Goal: Information Seeking & Learning: Check status

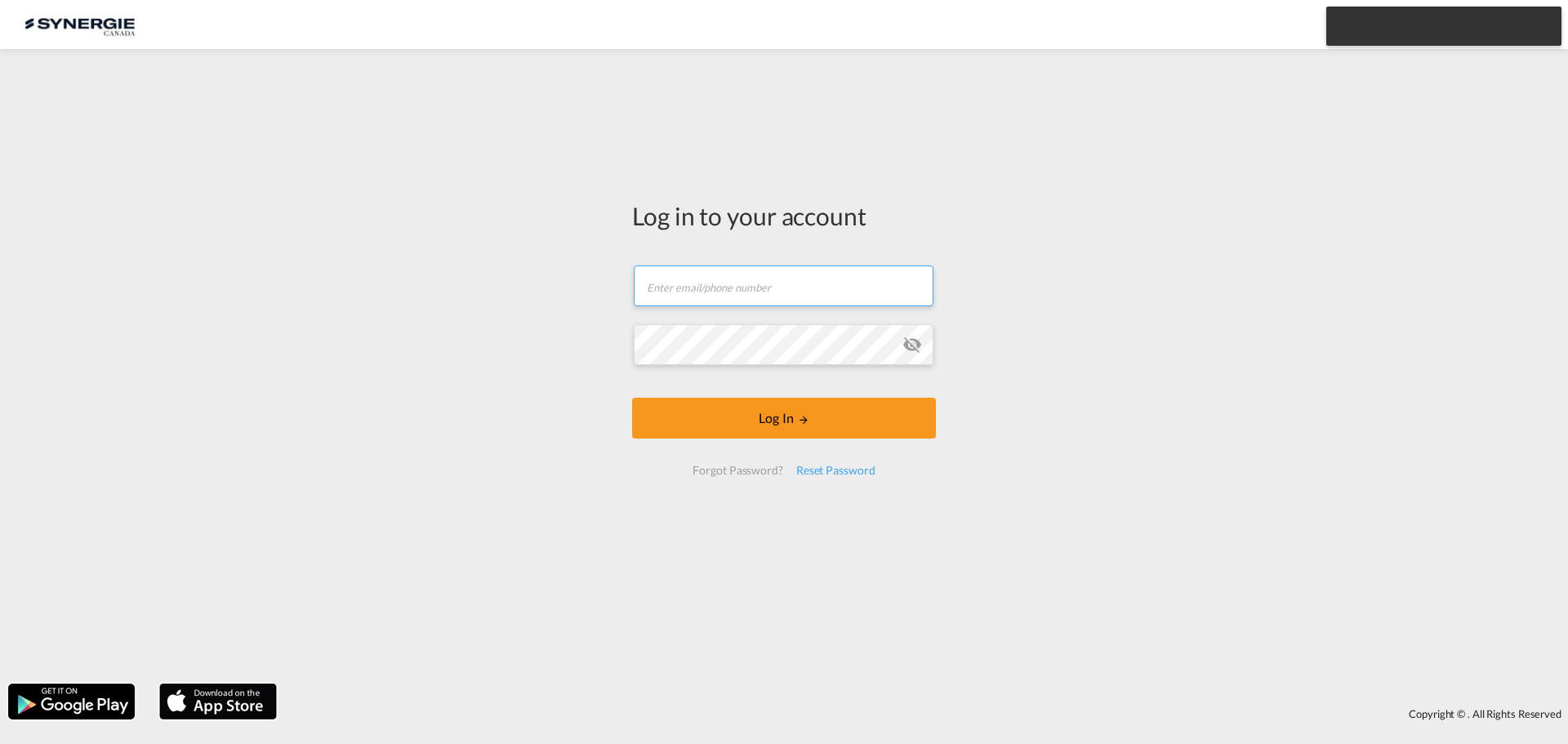
type input "[EMAIL_ADDRESS][DOMAIN_NAME]"
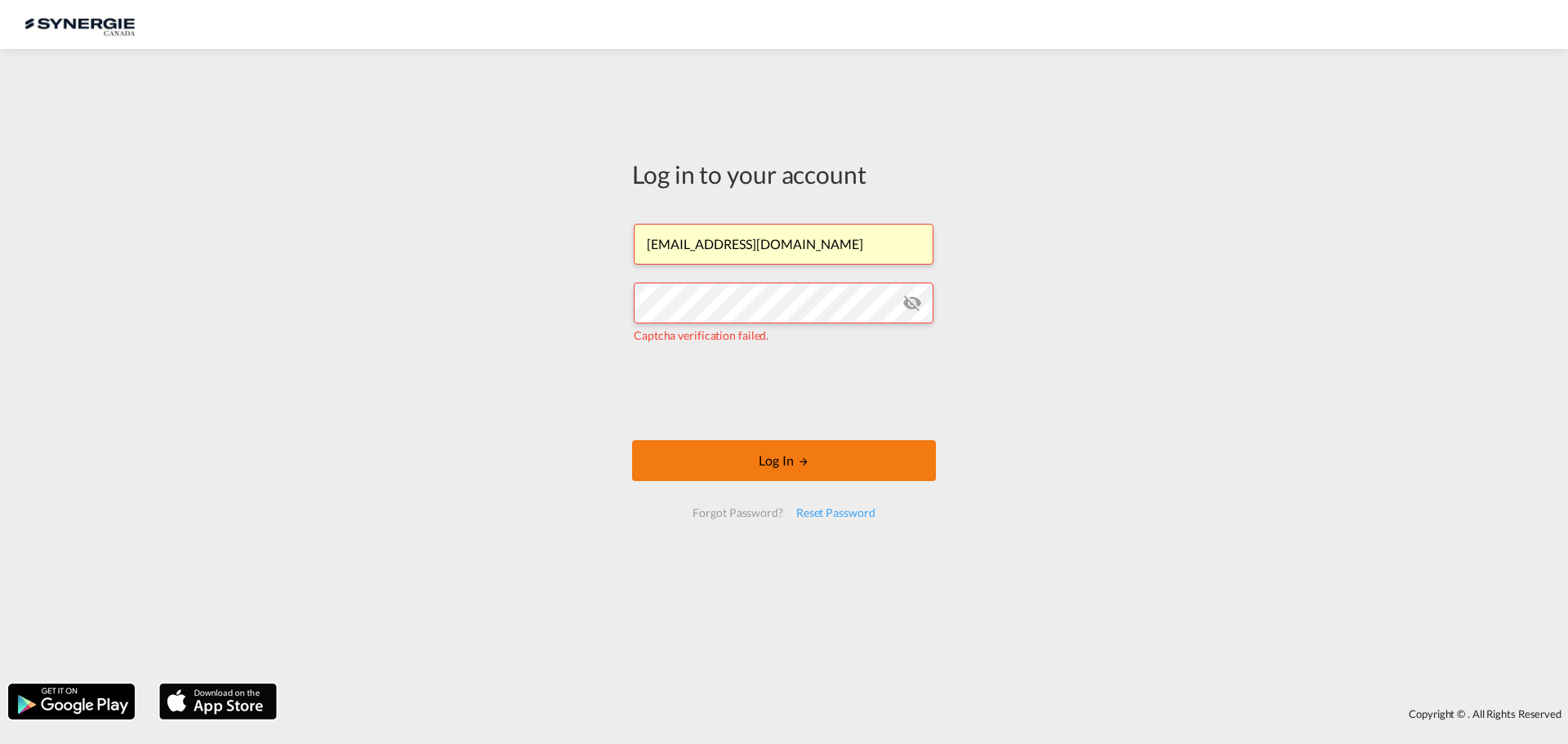
click at [747, 467] on button "Log In" at bounding box center [784, 461] width 304 height 41
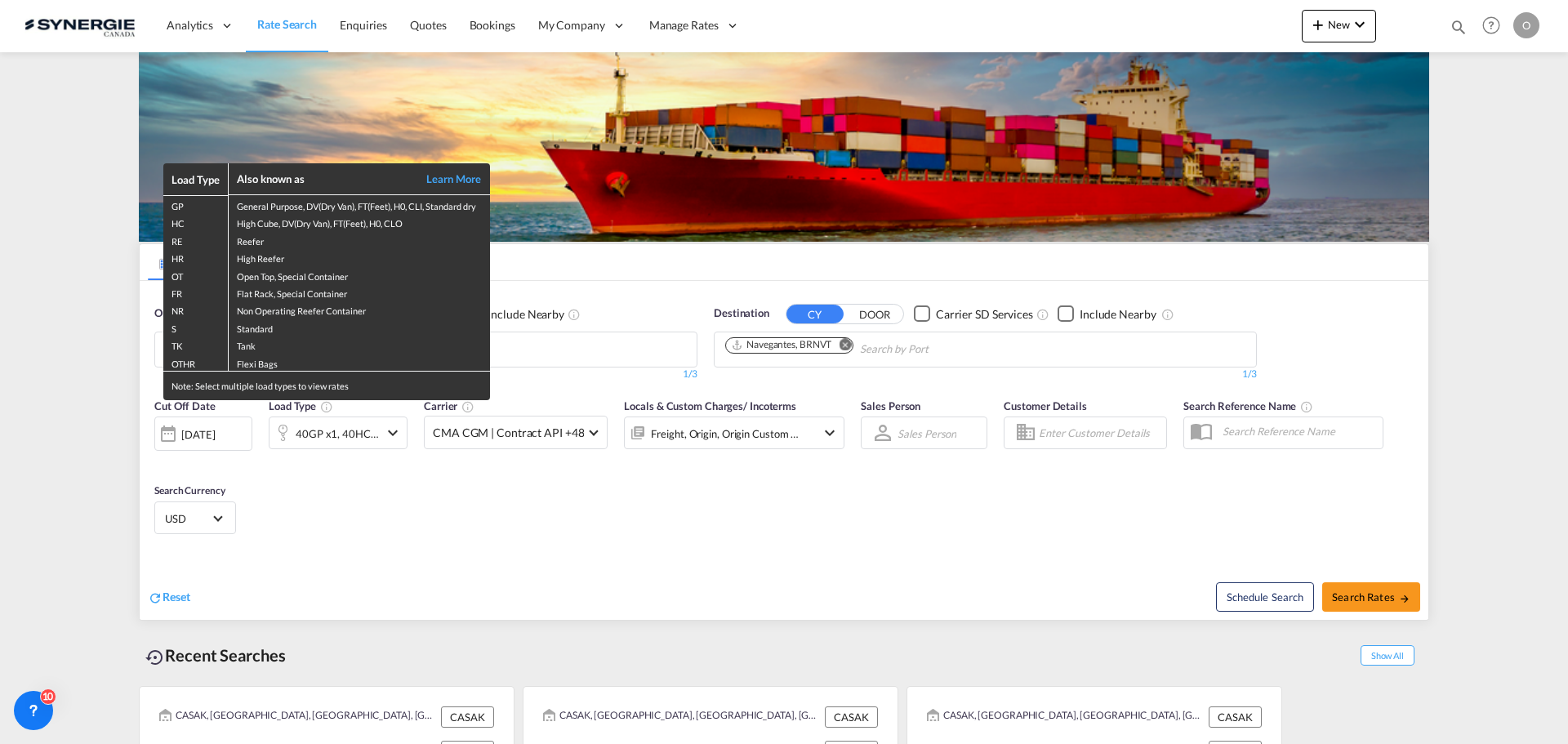
click at [1457, 25] on div "Load Type Also known as Learn More GP General Purpose, DV(Dry Van), FT(Feet), H…" at bounding box center [784, 372] width 1568 height 744
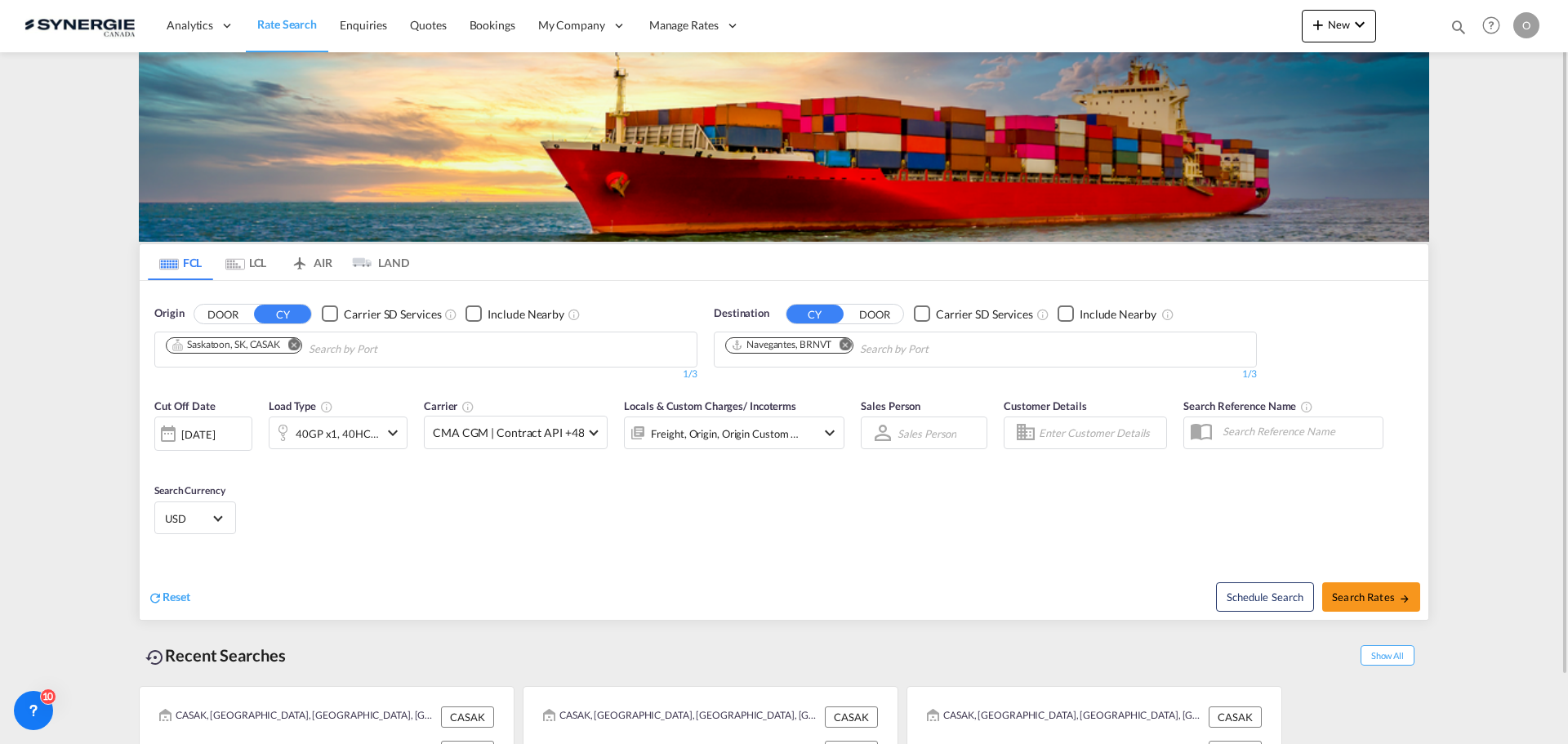
click at [1452, 23] on md-icon "icon-magnify" at bounding box center [1458, 26] width 18 height 18
click at [1225, 24] on select "Bookings Quotes Enquiries" at bounding box center [1199, 27] width 77 height 30
select select "Quotes"
click at [1160, 12] on select "Bookings Quotes Enquiries" at bounding box center [1199, 27] width 77 height 30
click at [1267, 21] on input at bounding box center [1336, 26] width 204 height 29
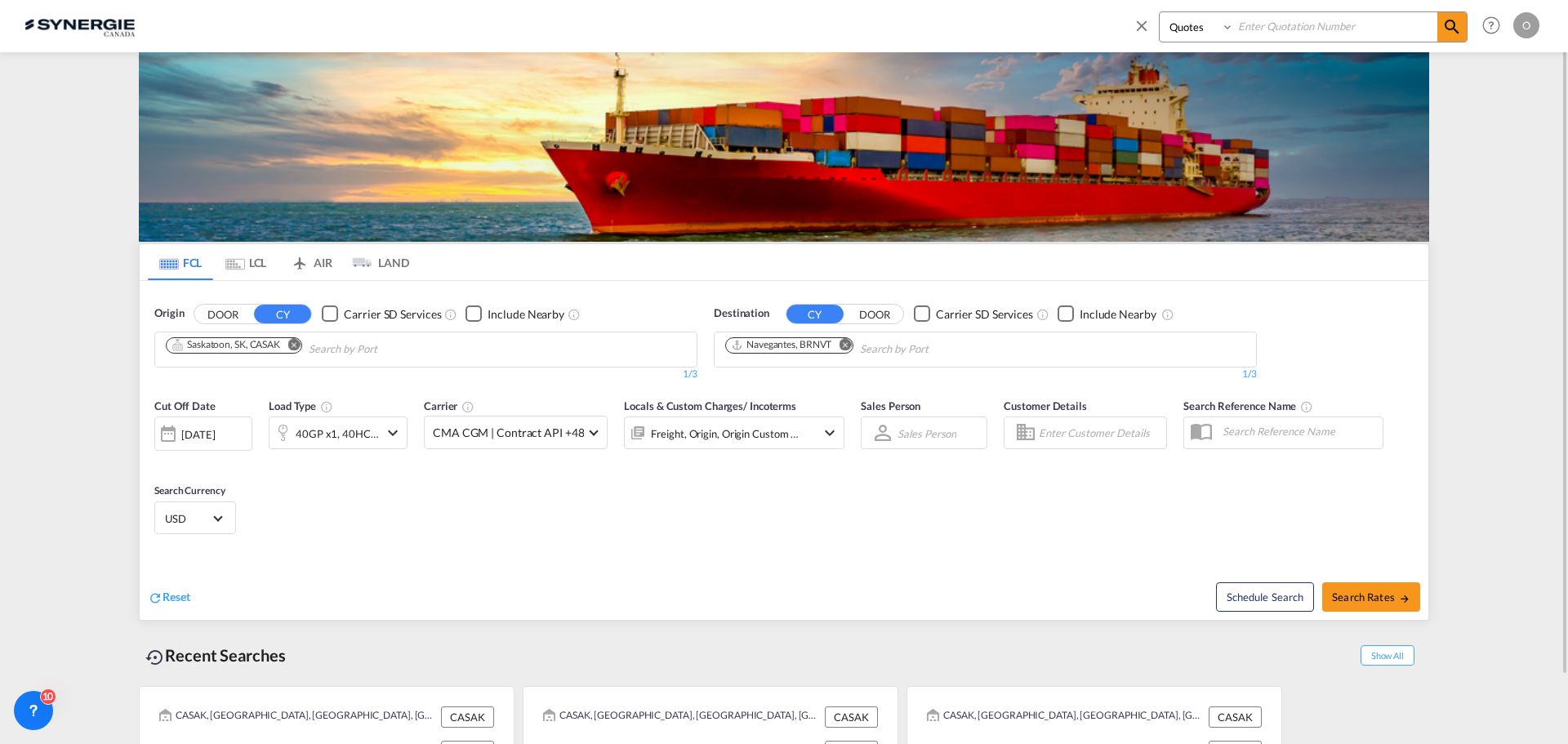
paste input "SYC000014035"
type input "SYC000014035"
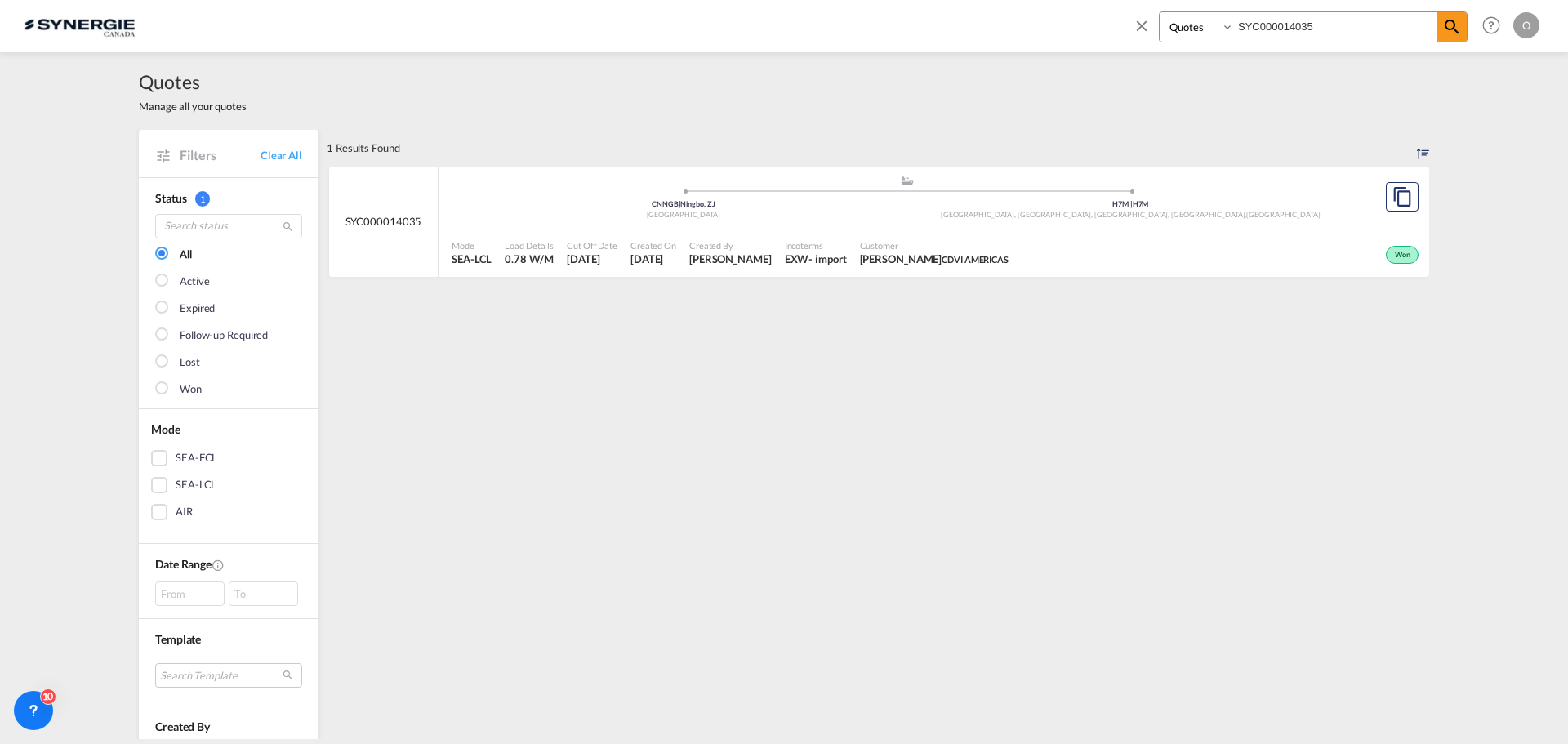
click at [1398, 253] on span "Won" at bounding box center [1405, 255] width 19 height 11
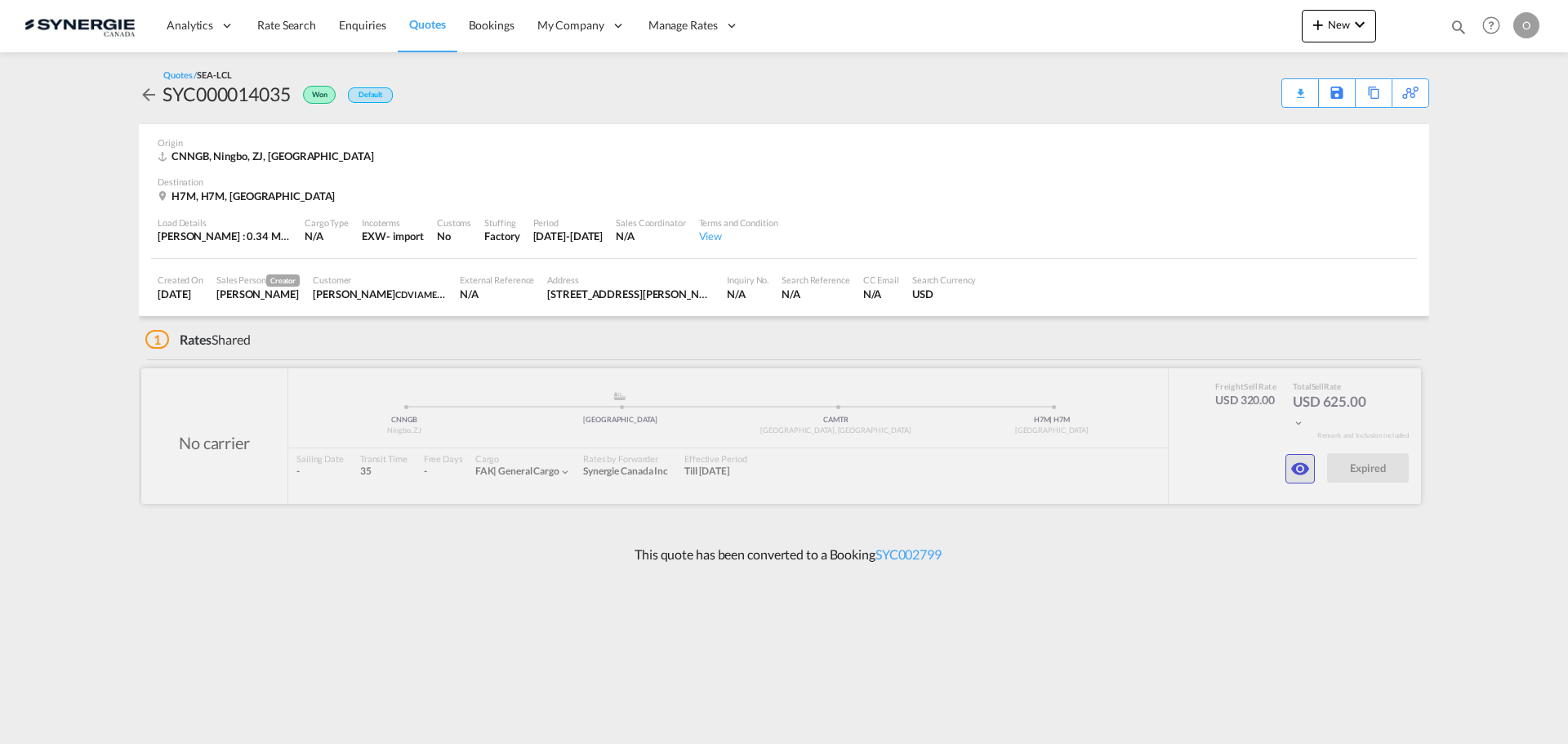
click at [1296, 461] on md-icon "icon-eye" at bounding box center [1300, 469] width 19 height 19
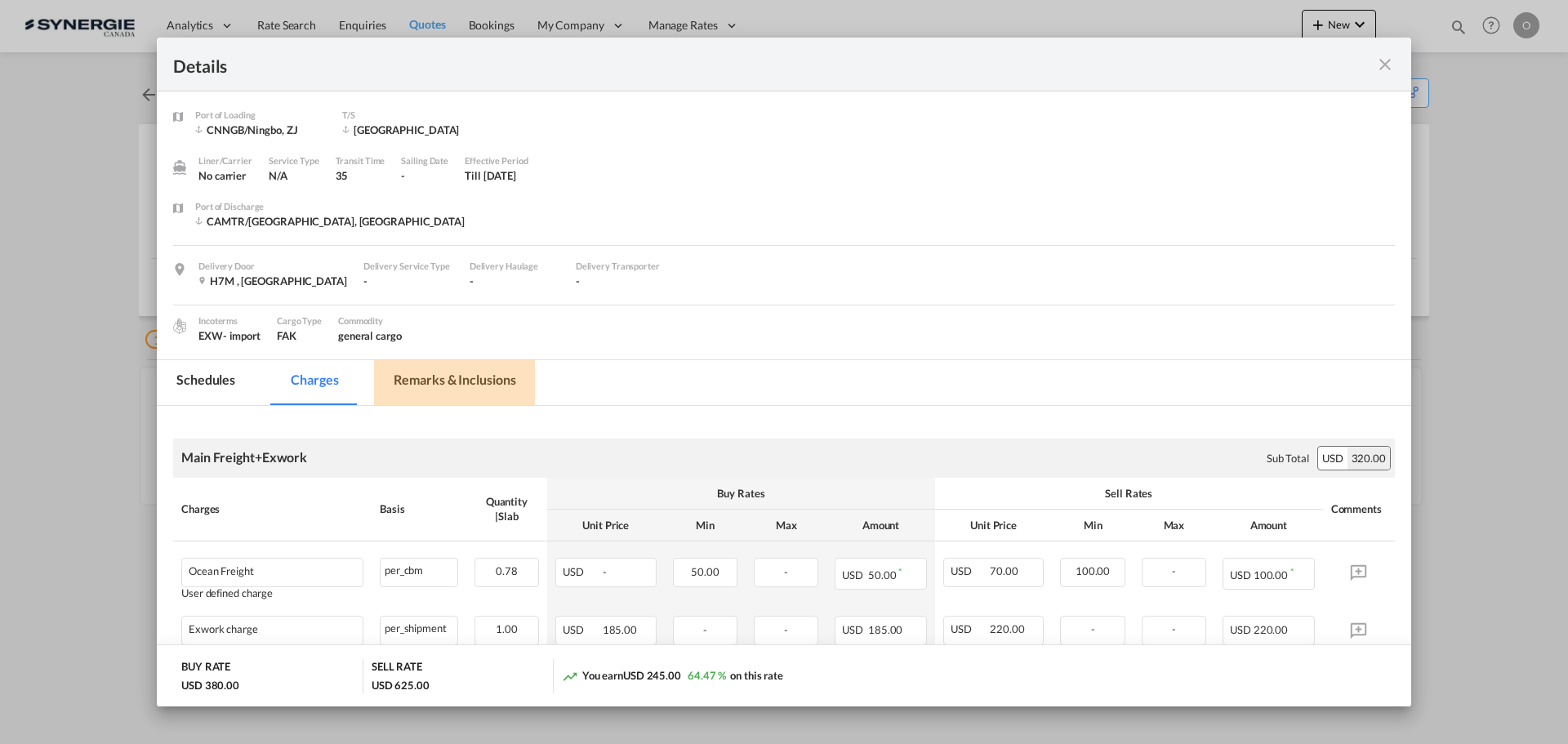
click at [465, 387] on md-tab-item "Remarks & Inclusions" at bounding box center [454, 383] width 161 height 45
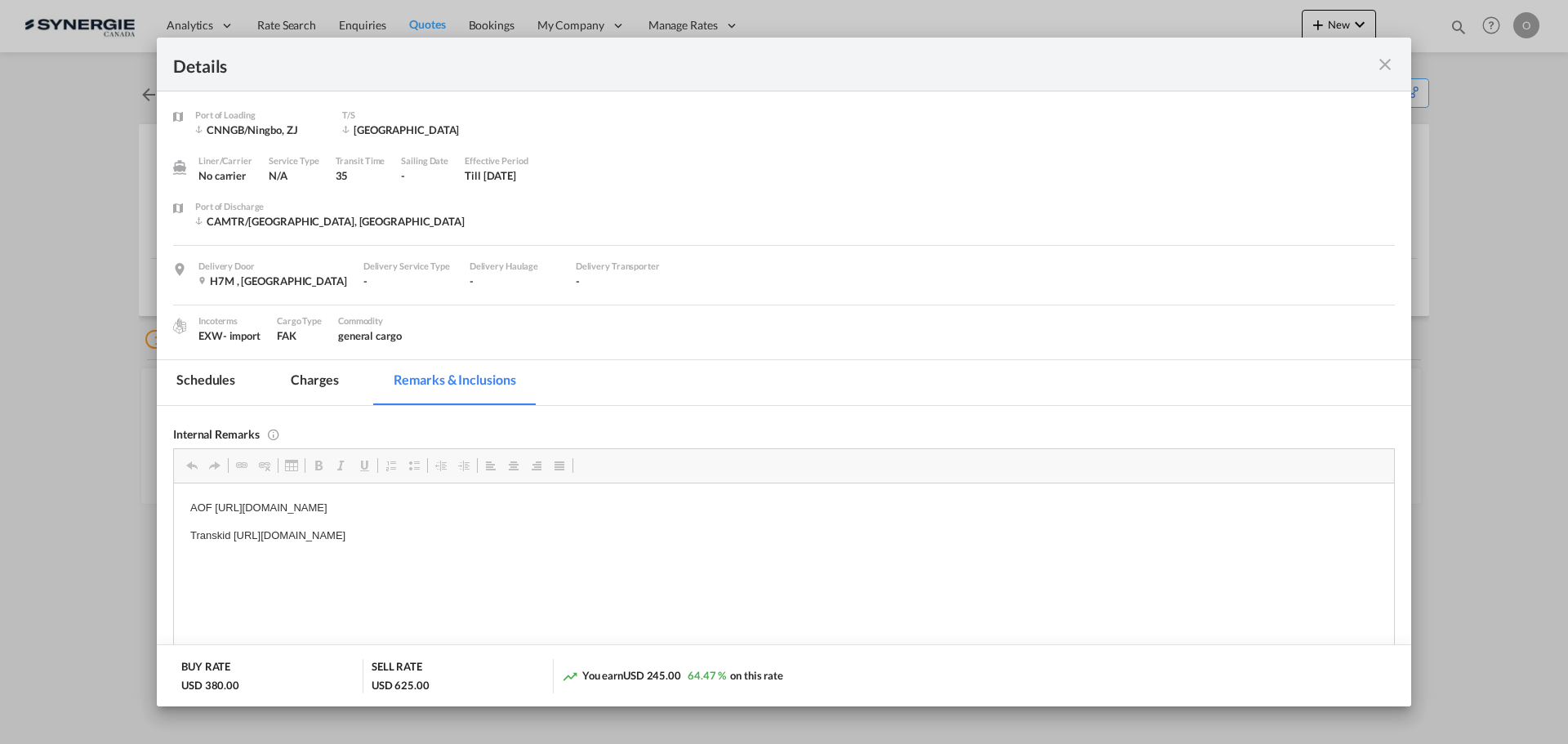
click at [1385, 64] on md-icon "icon-close fg-AAA8AD m-0 cursor" at bounding box center [1385, 64] width 19 height 19
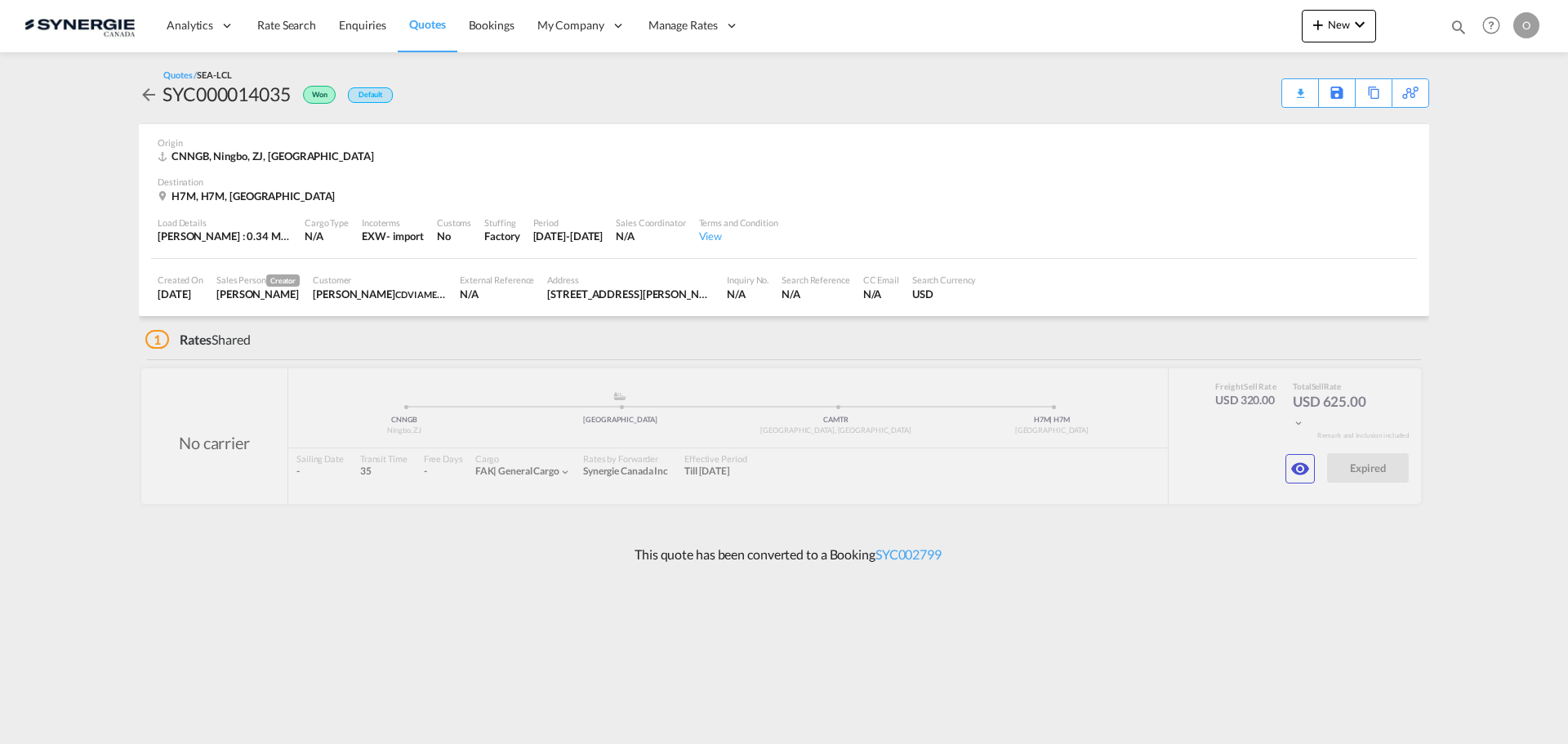
click at [1455, 18] on md-icon "icon-magnify" at bounding box center [1458, 26] width 18 height 18
click at [1214, 28] on select "Bookings Quotes Enquiries" at bounding box center [1199, 27] width 77 height 30
select select "Quotes"
click at [1160, 12] on select "Bookings Quotes Enquiries" at bounding box center [1199, 27] width 77 height 30
click at [1262, 25] on input at bounding box center [1336, 26] width 204 height 29
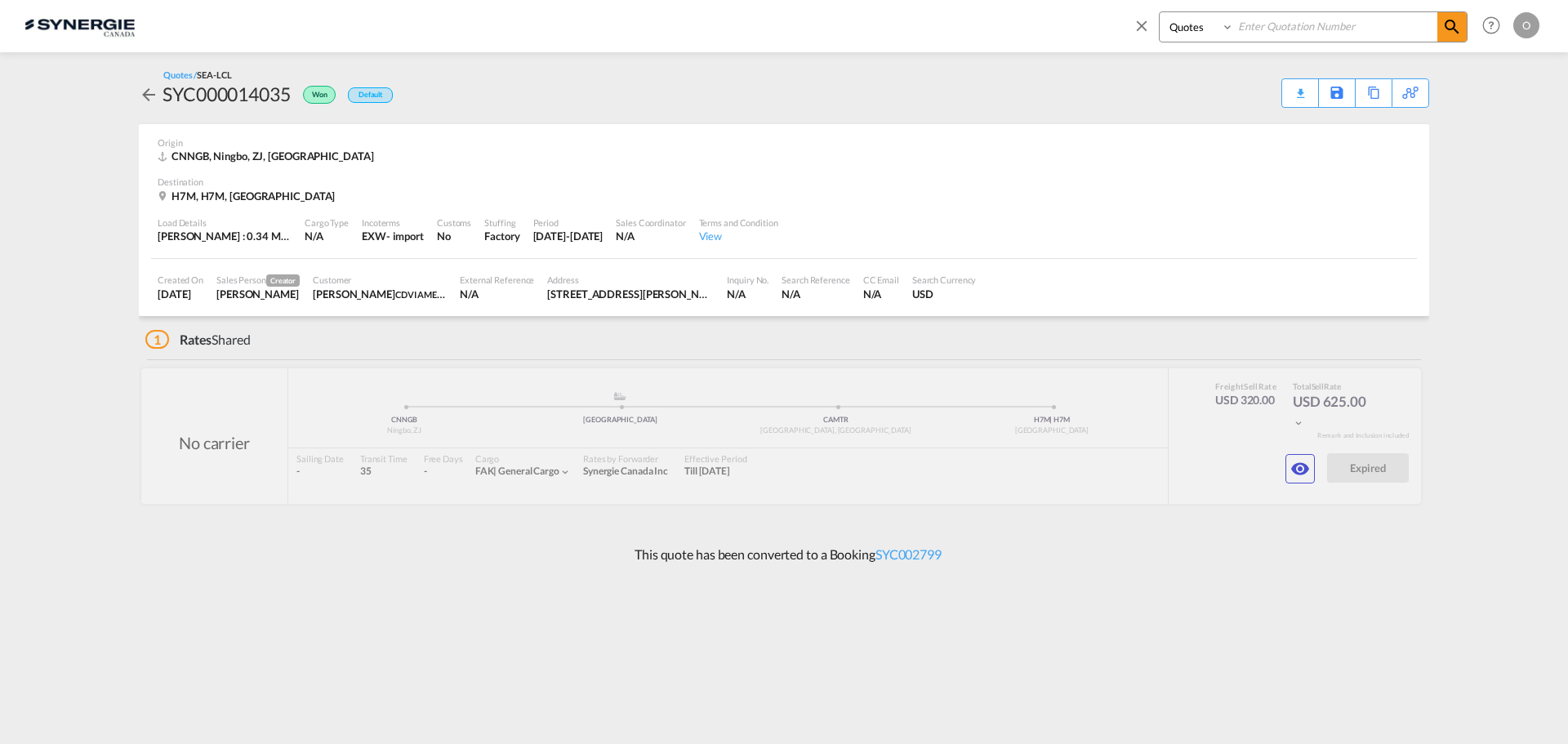
paste input "SYC000013665"
click at [1456, 23] on md-icon "icon-magnify" at bounding box center [1452, 27] width 19 height 19
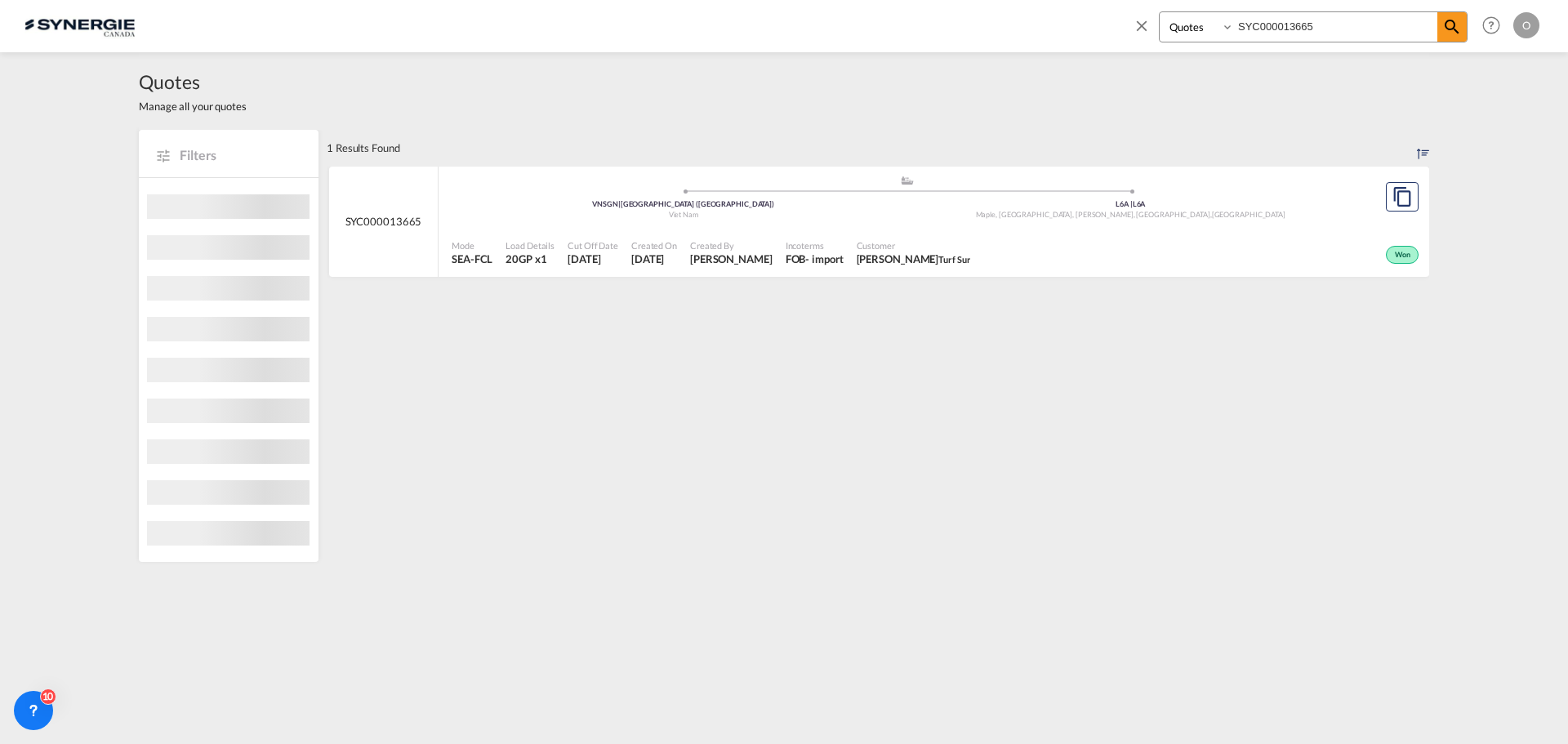
click at [1403, 248] on div "Won" at bounding box center [1402, 254] width 32 height 18
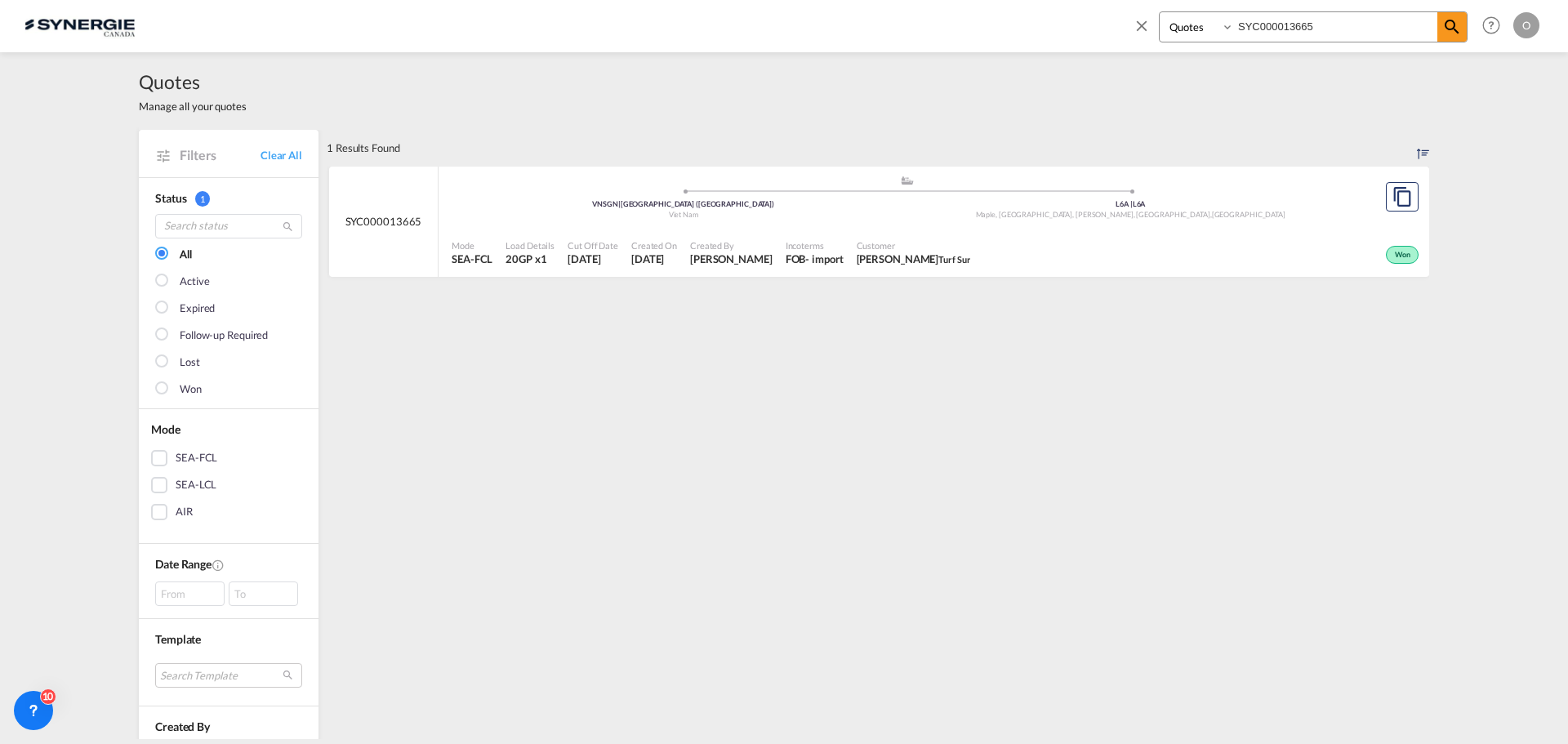
drag, startPoint x: 1353, startPoint y: 19, endPoint x: 1184, endPoint y: 31, distance: 169.4
click at [1184, 31] on div "Bookings Quotes Enquiries SYC000013665" at bounding box center [1314, 26] width 309 height 31
paste input "4238-A"
type input "SYC000014238-A"
click at [1448, 23] on md-icon "icon-magnify" at bounding box center [1452, 27] width 19 height 19
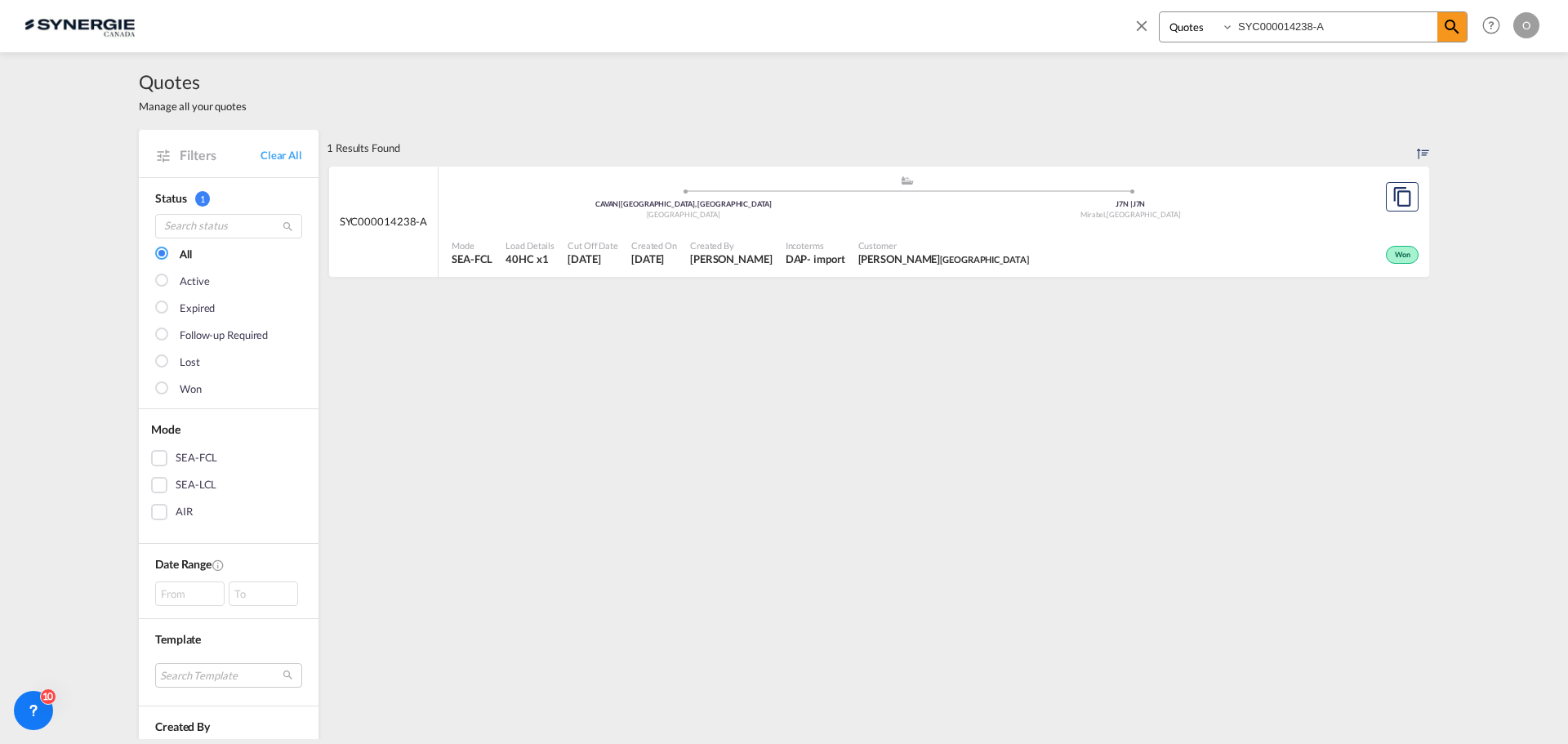
click at [1399, 247] on div "Won" at bounding box center [1402, 254] width 32 height 18
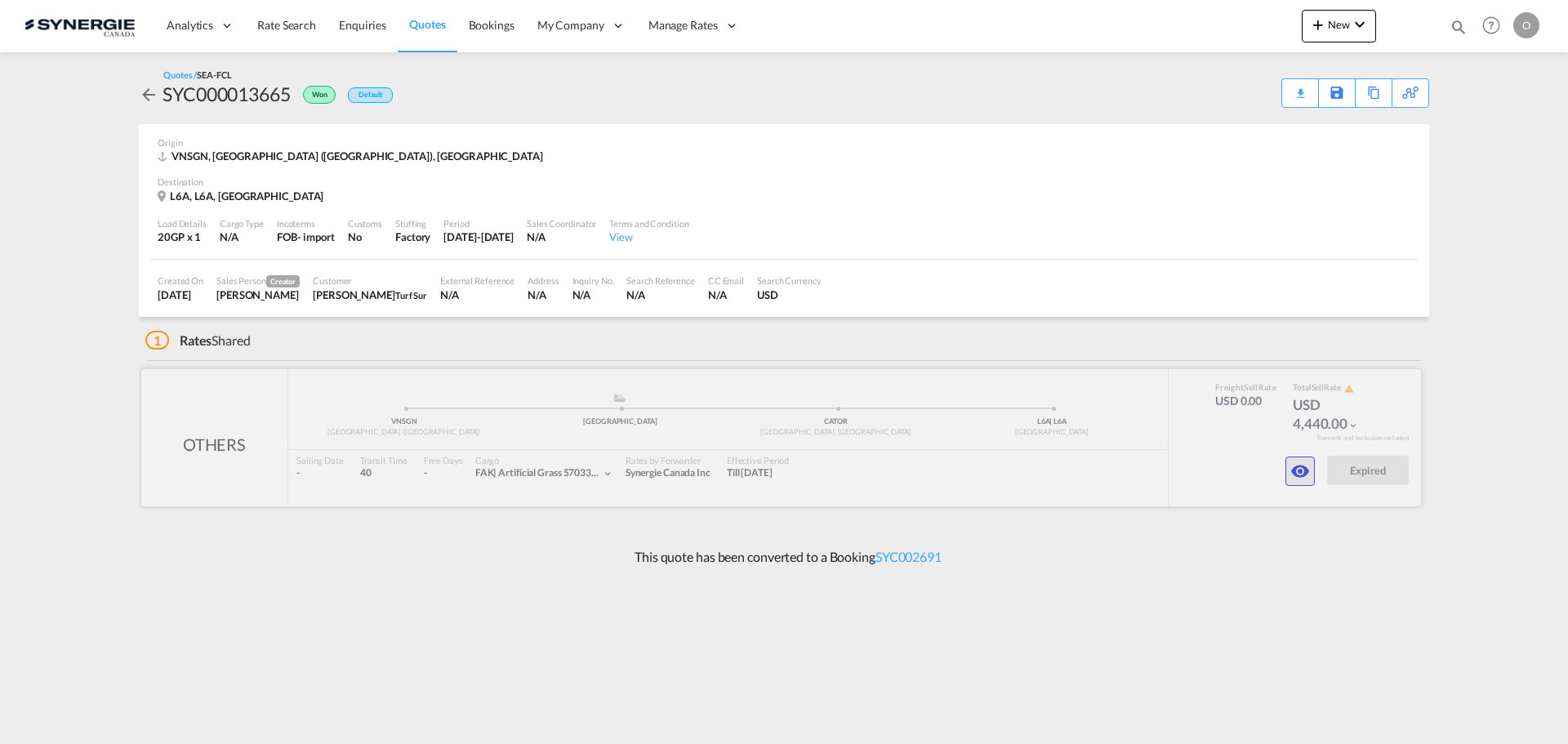
click at [1291, 475] on md-icon "icon-eye" at bounding box center [1300, 471] width 19 height 19
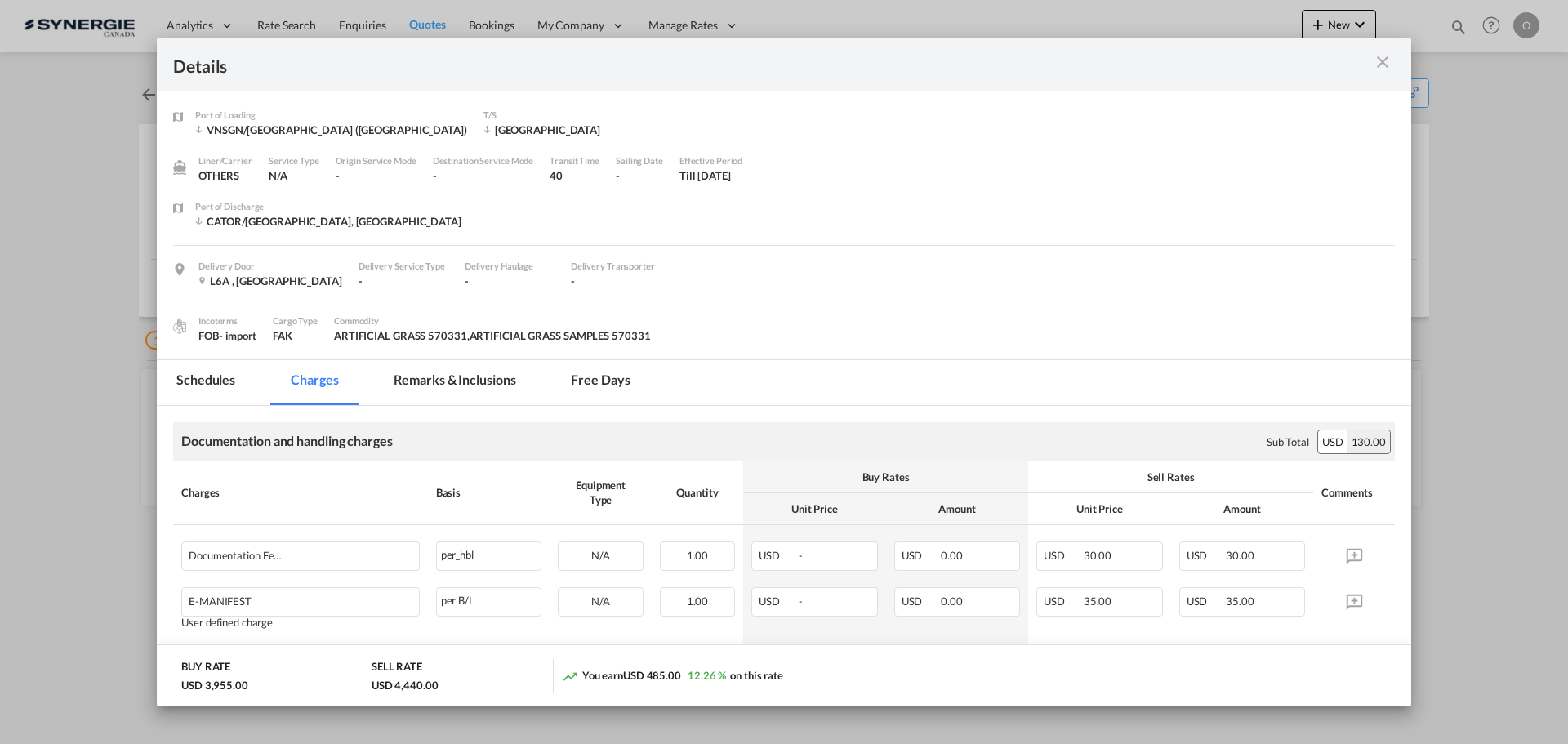
click at [478, 377] on md-tab-item "Remarks & Inclusions" at bounding box center [454, 383] width 161 height 45
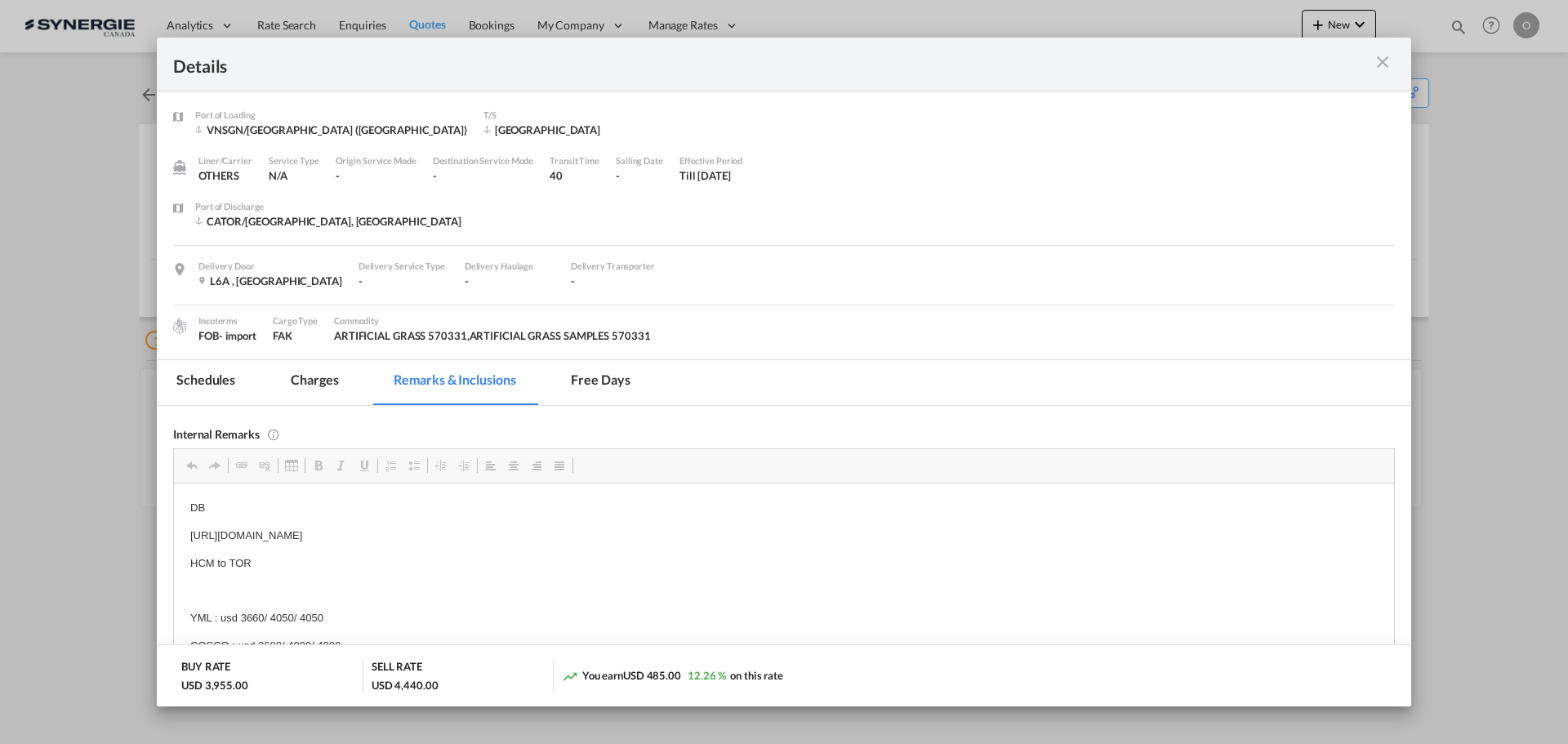
scroll to position [135, 0]
click at [318, 384] on md-tab-item "Charges" at bounding box center [314, 383] width 87 height 45
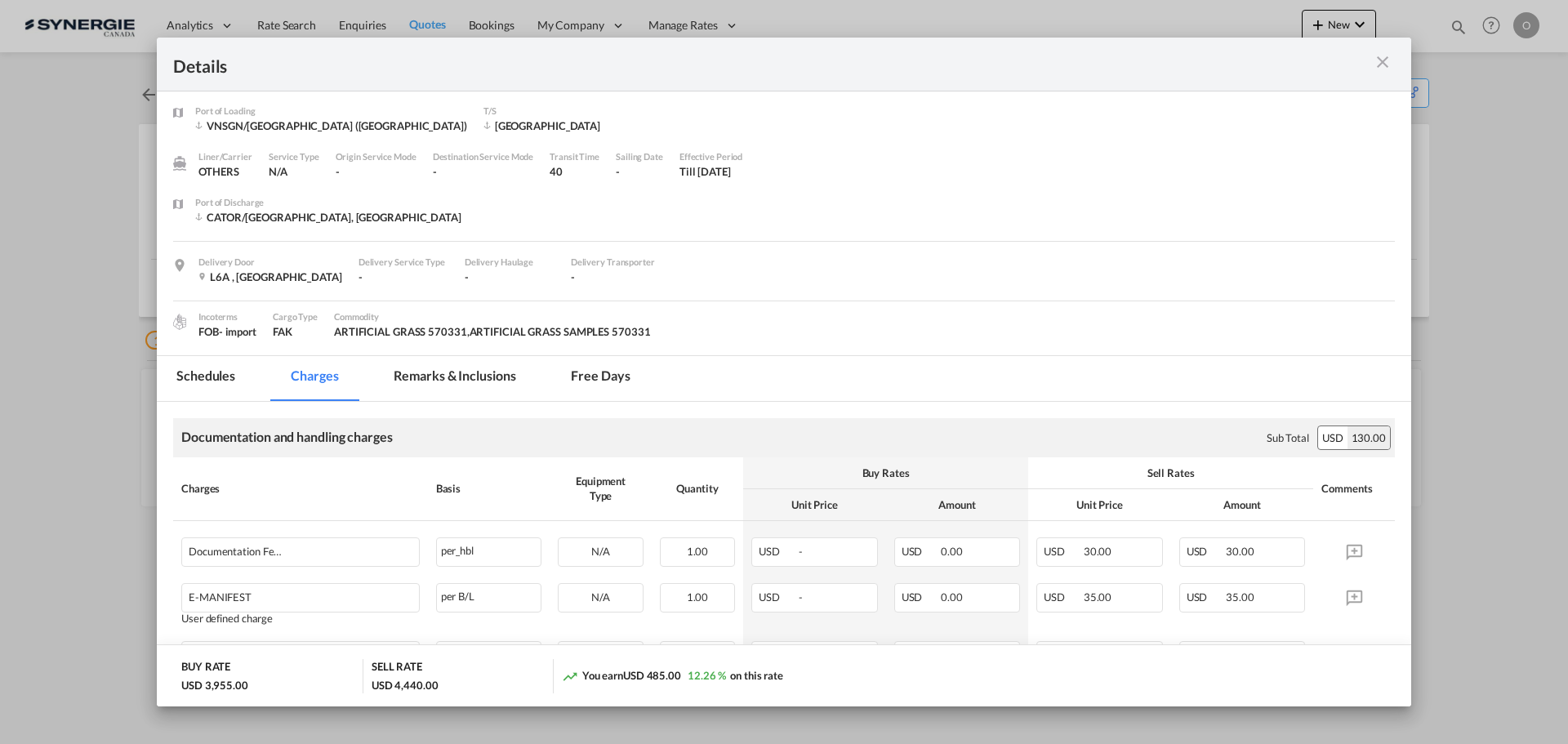
scroll to position [0, 0]
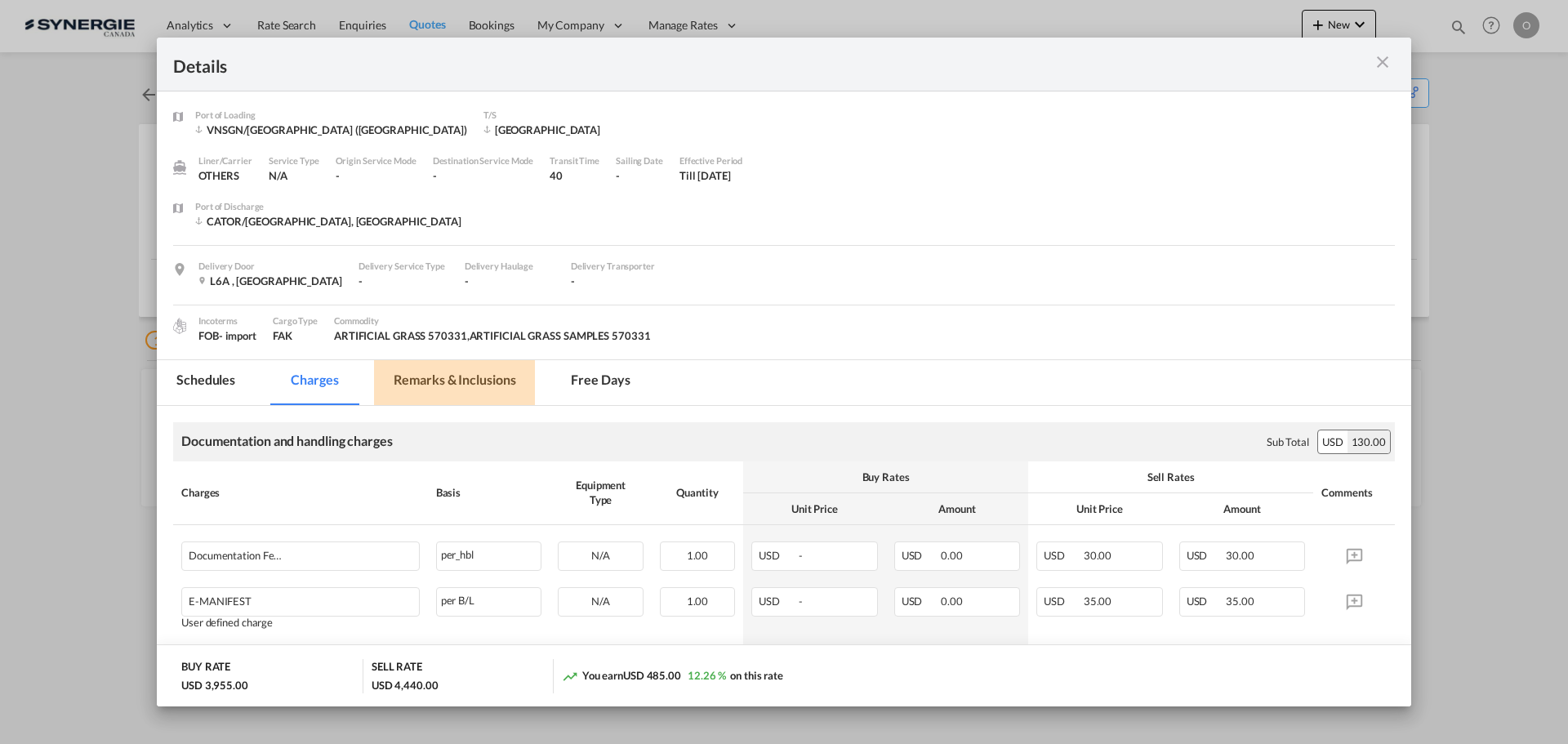
click at [498, 378] on md-tab-item "Remarks & Inclusions" at bounding box center [454, 383] width 161 height 45
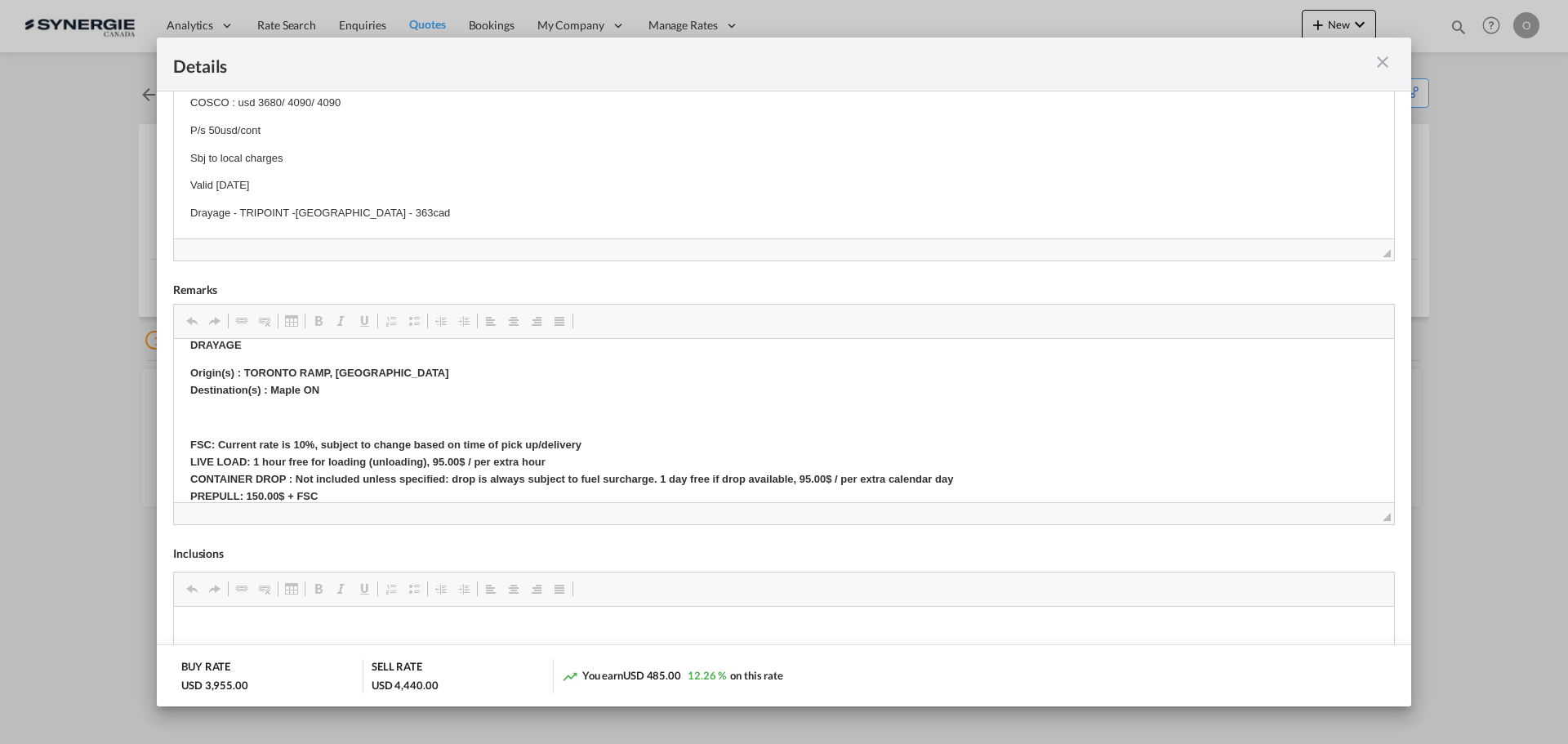
scroll to position [272, 0]
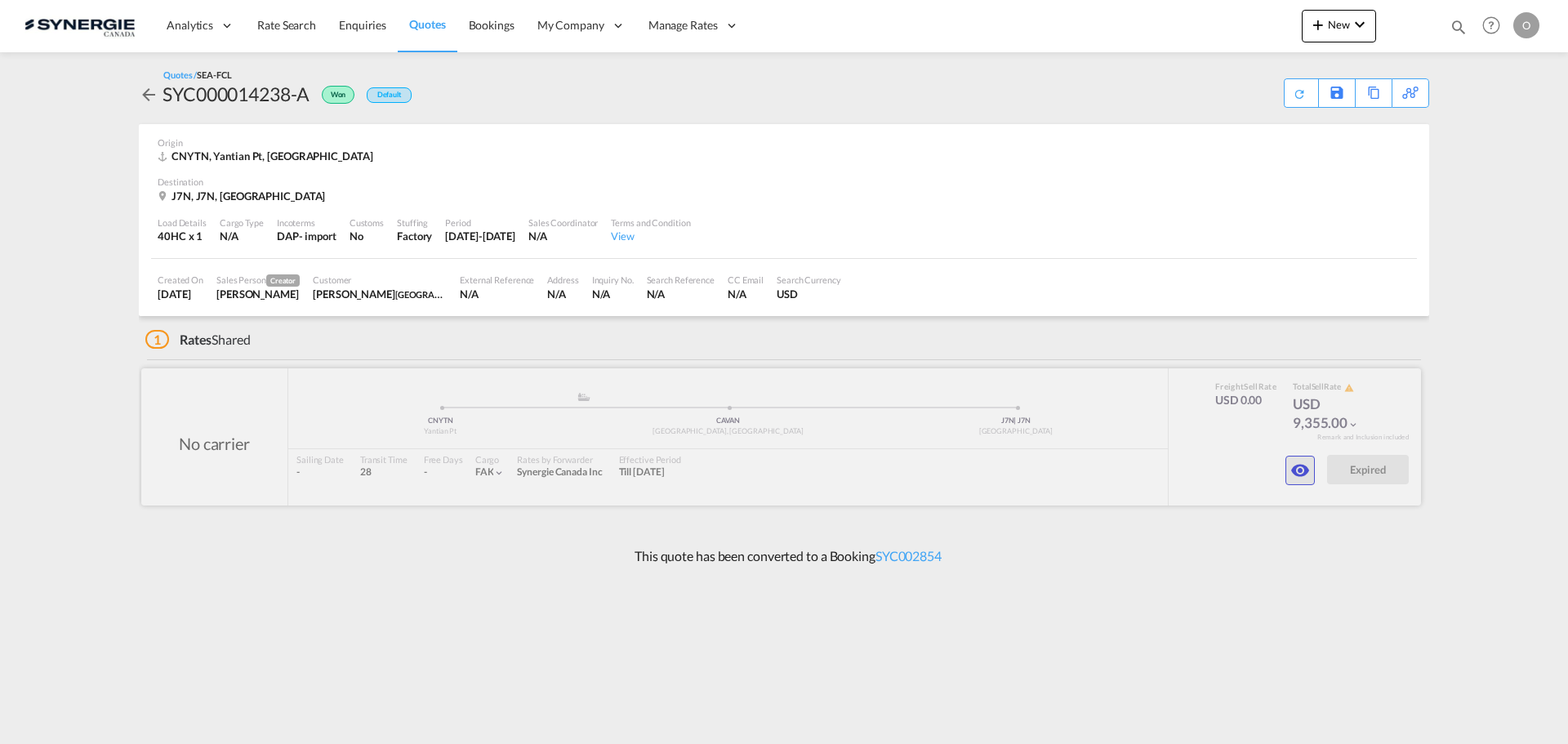
click at [1291, 467] on md-icon "icon-eye" at bounding box center [1300, 470] width 19 height 19
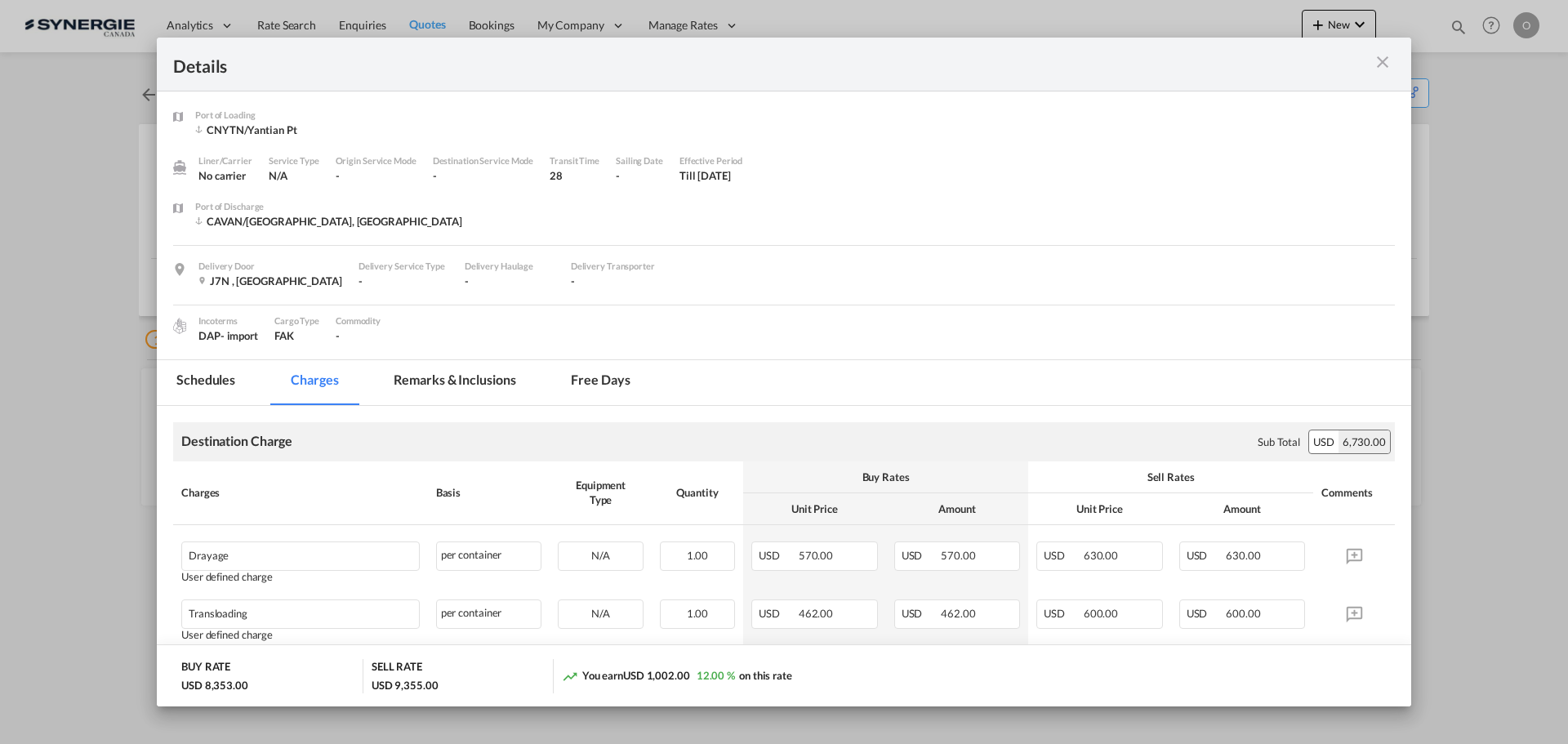
click at [475, 378] on md-tab-item "Remarks & Inclusions" at bounding box center [454, 383] width 161 height 45
